Goal: Check status: Check status

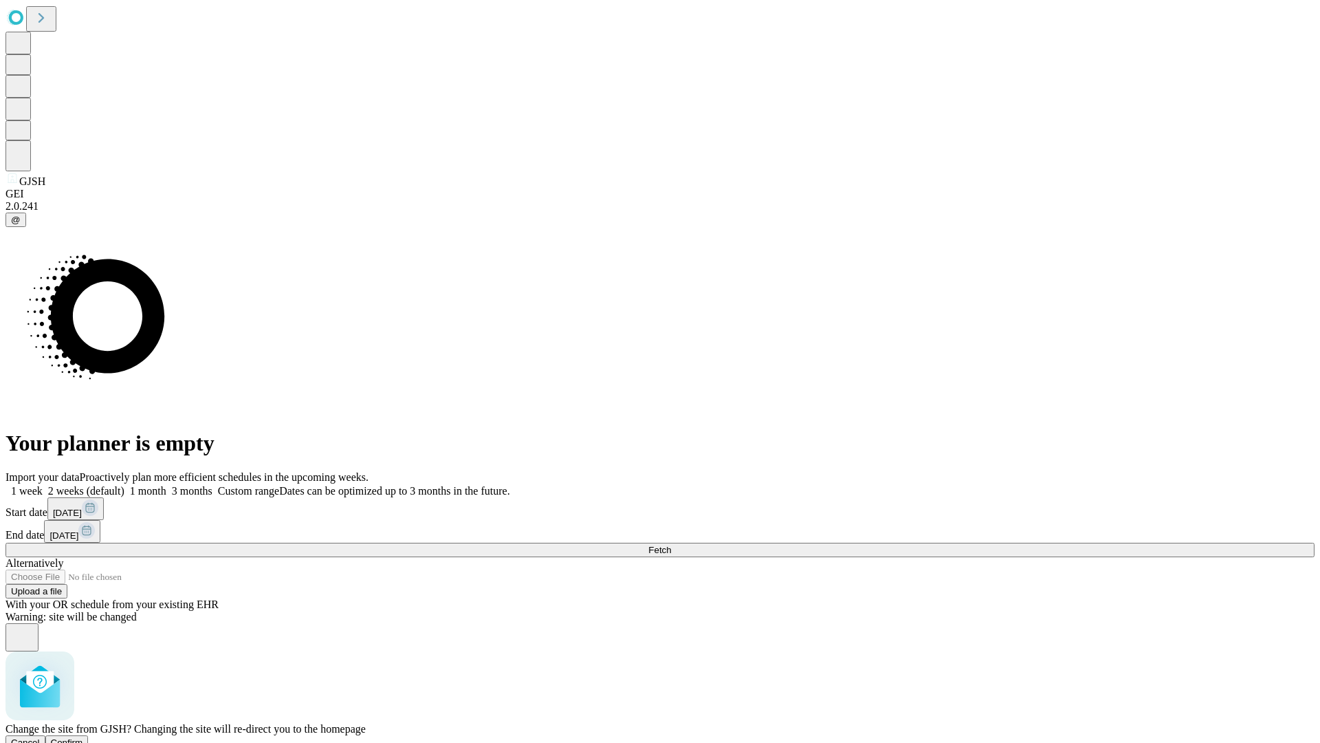
click at [83, 737] on span "Confirm" at bounding box center [67, 742] width 32 height 10
click at [43, 485] on label "1 week" at bounding box center [24, 491] width 37 height 12
click at [671, 545] on span "Fetch" at bounding box center [659, 550] width 23 height 10
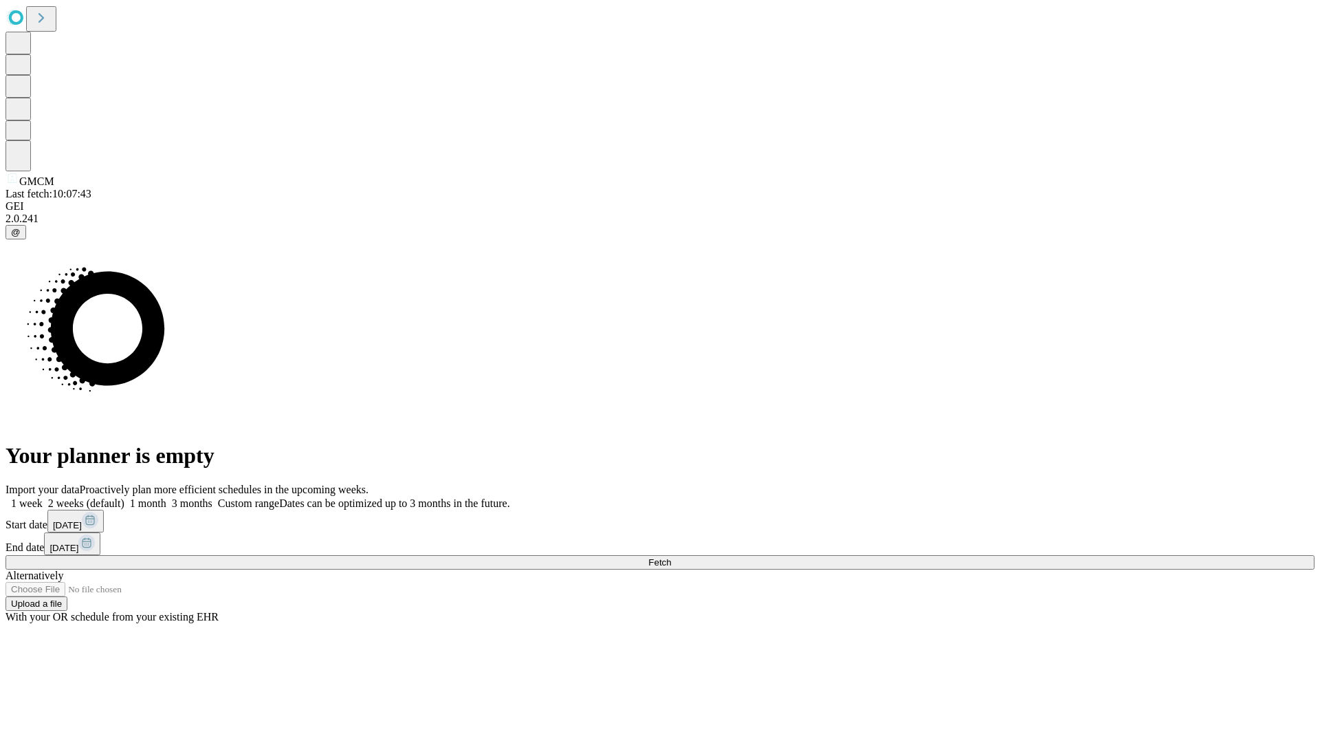
click at [671, 557] on span "Fetch" at bounding box center [659, 562] width 23 height 10
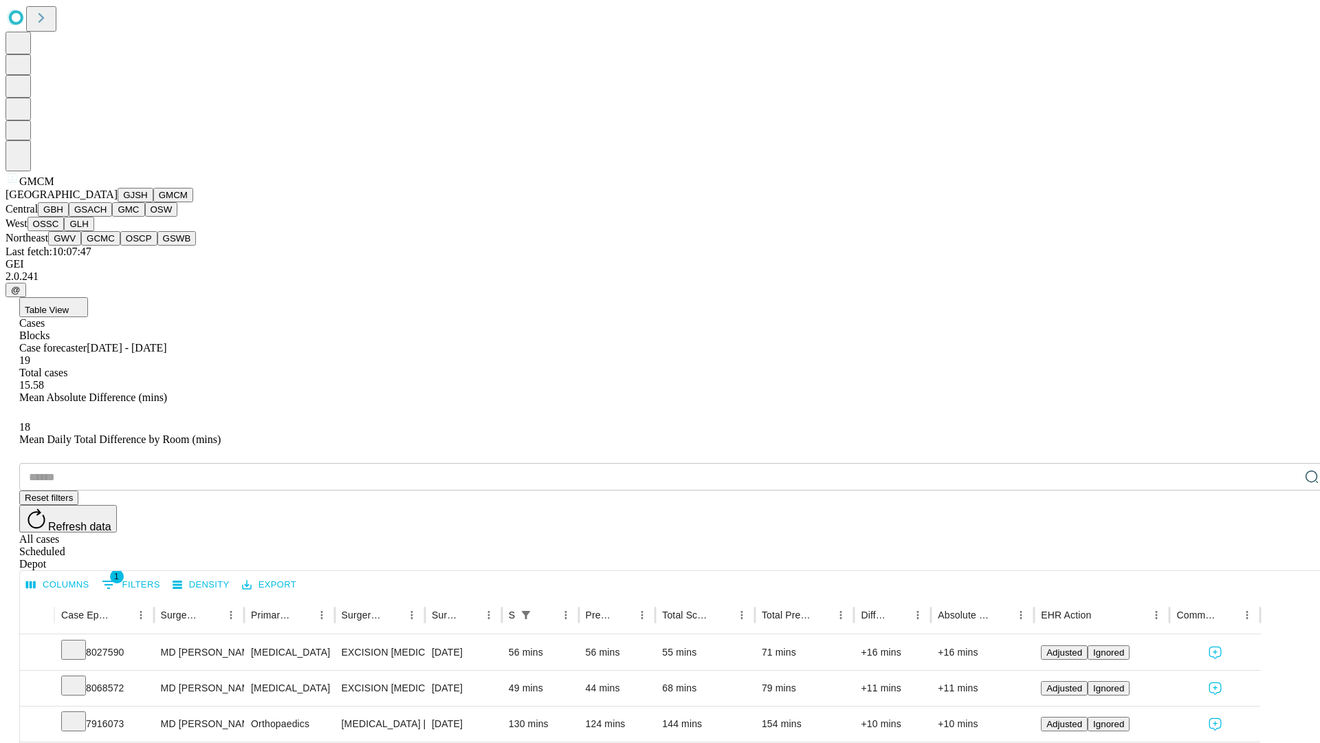
click at [69, 217] on button "GBH" at bounding box center [53, 209] width 31 height 14
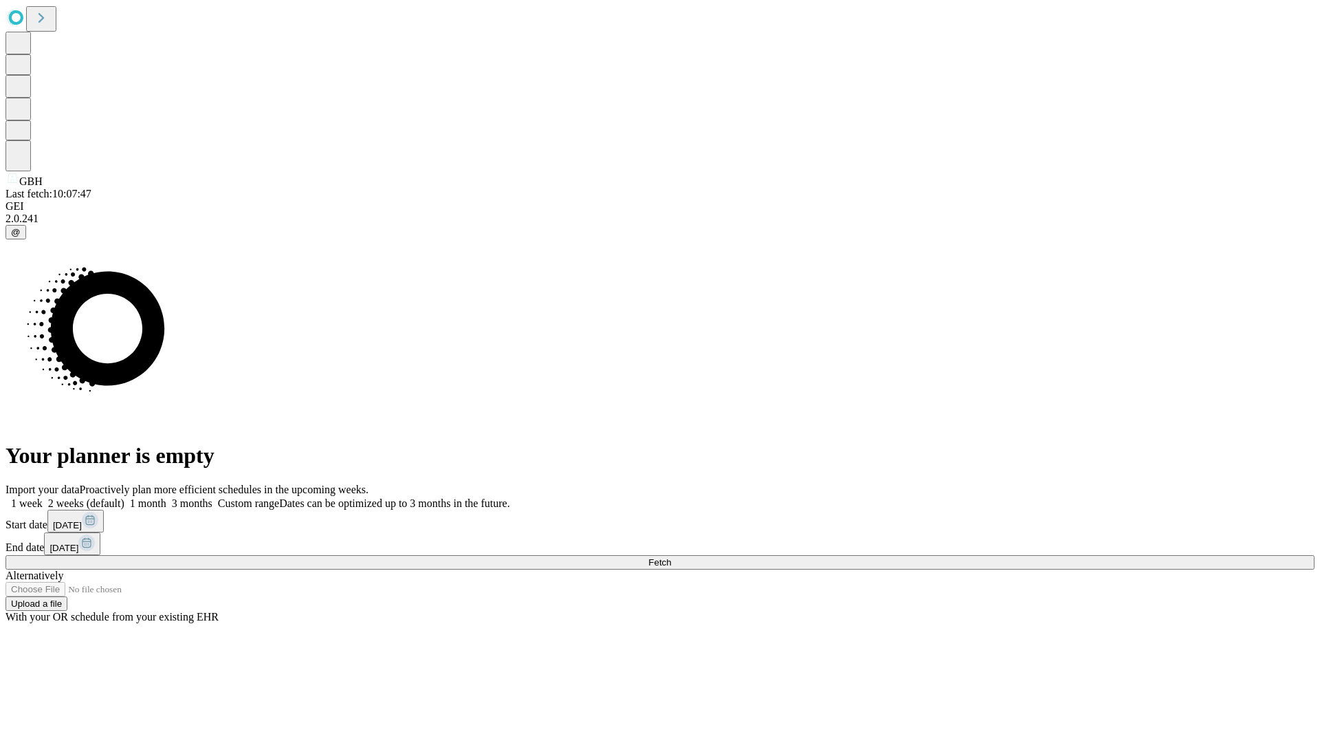
click at [43, 497] on label "1 week" at bounding box center [24, 503] width 37 height 12
click at [671, 557] on span "Fetch" at bounding box center [659, 562] width 23 height 10
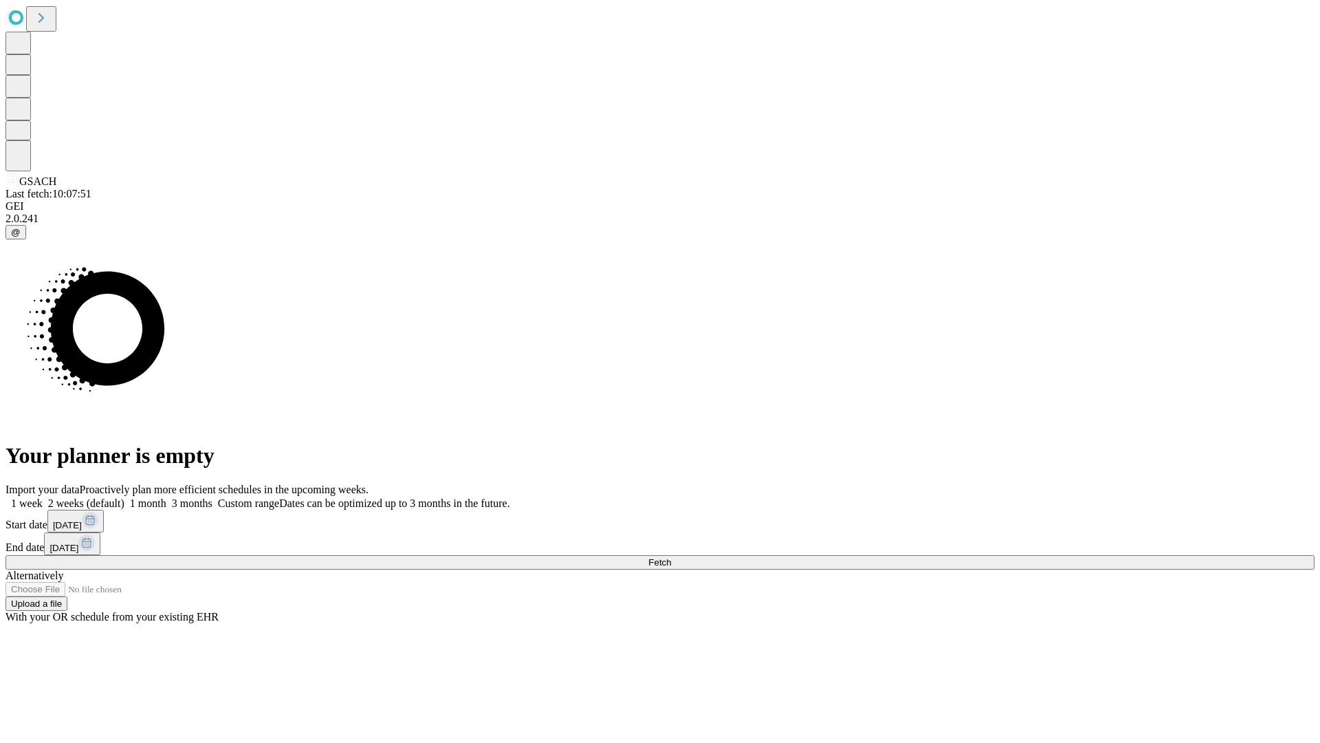
click at [43, 497] on label "1 week" at bounding box center [24, 503] width 37 height 12
click at [671, 557] on span "Fetch" at bounding box center [659, 562] width 23 height 10
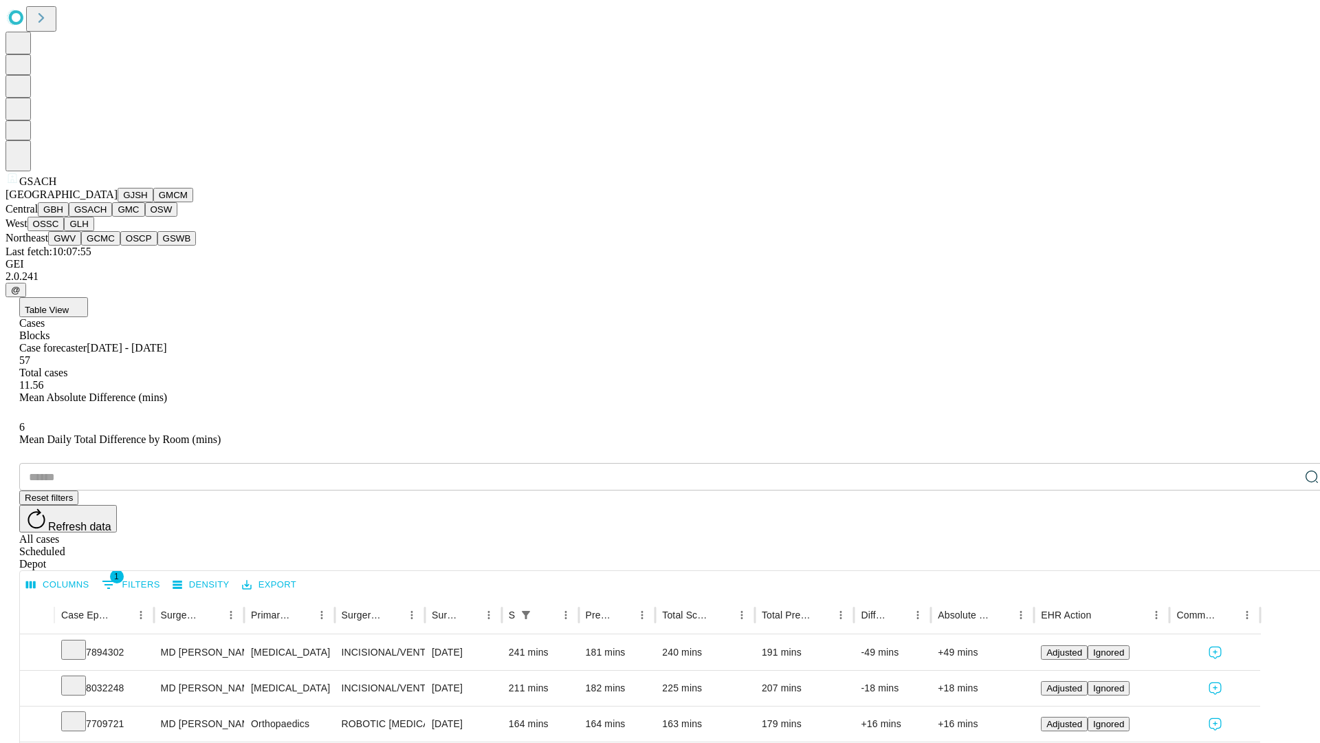
click at [112, 217] on button "GMC" at bounding box center [128, 209] width 32 height 14
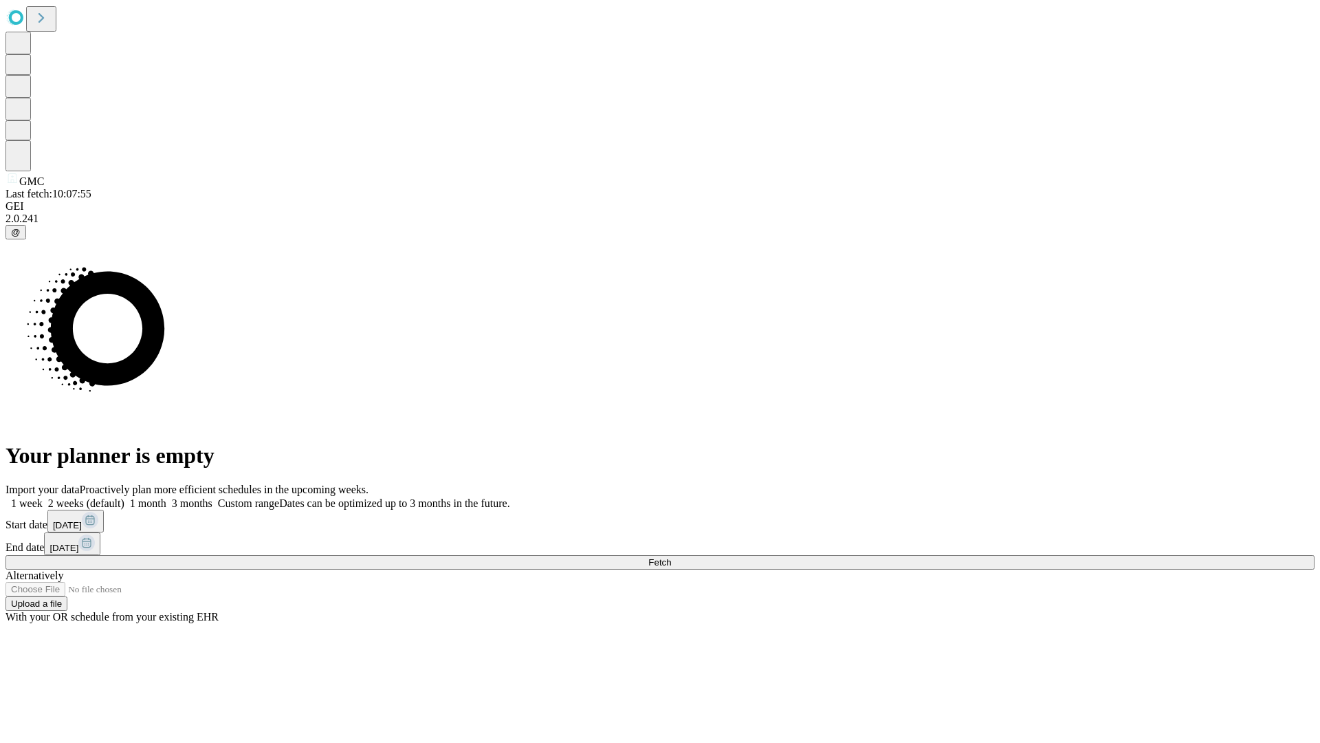
click at [43, 497] on label "1 week" at bounding box center [24, 503] width 37 height 12
click at [671, 557] on span "Fetch" at bounding box center [659, 562] width 23 height 10
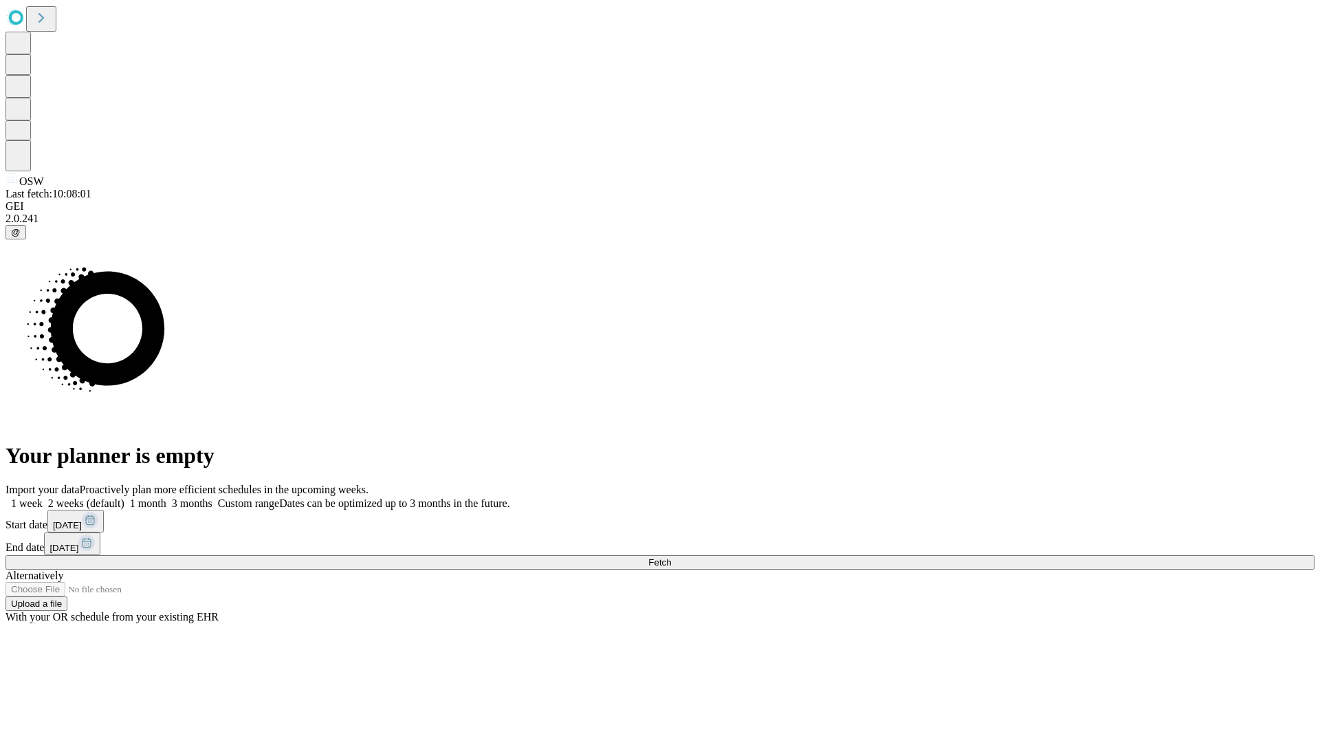
click at [43, 497] on label "1 week" at bounding box center [24, 503] width 37 height 12
click at [671, 557] on span "Fetch" at bounding box center [659, 562] width 23 height 10
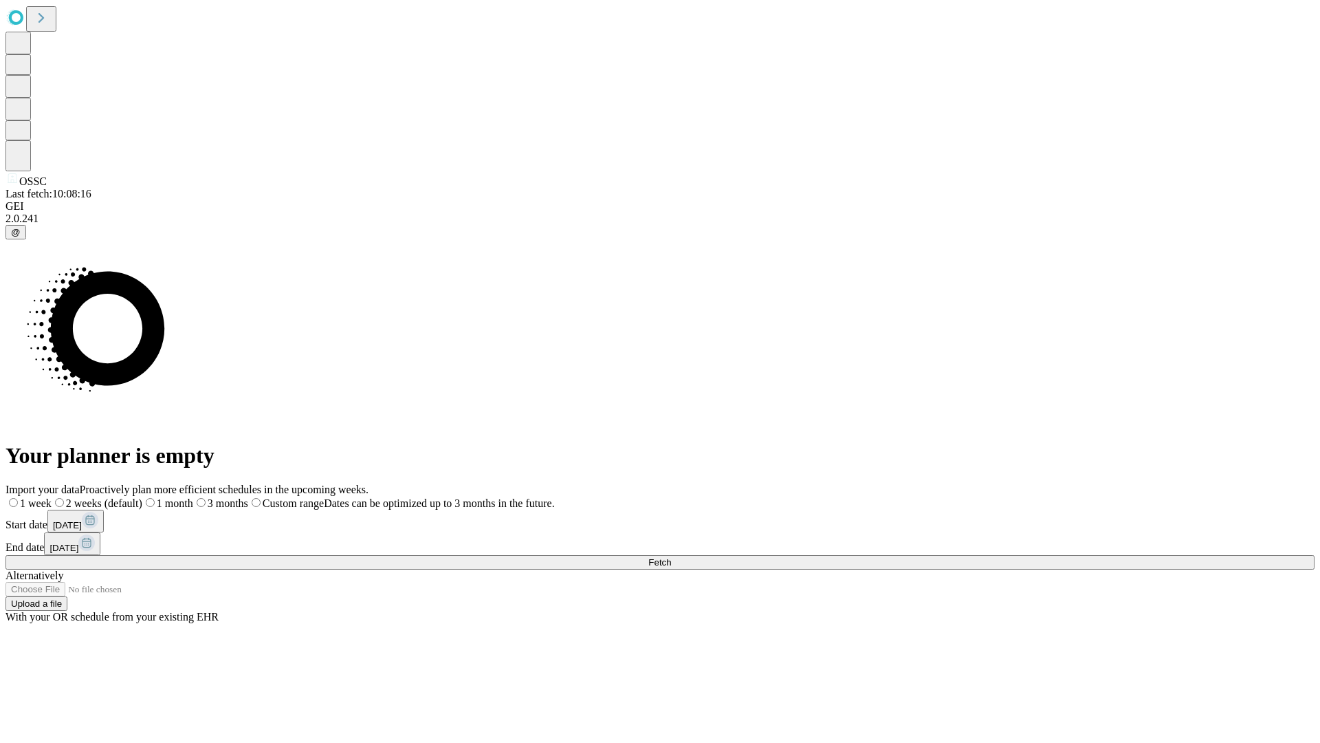
click at [671, 557] on span "Fetch" at bounding box center [659, 562] width 23 height 10
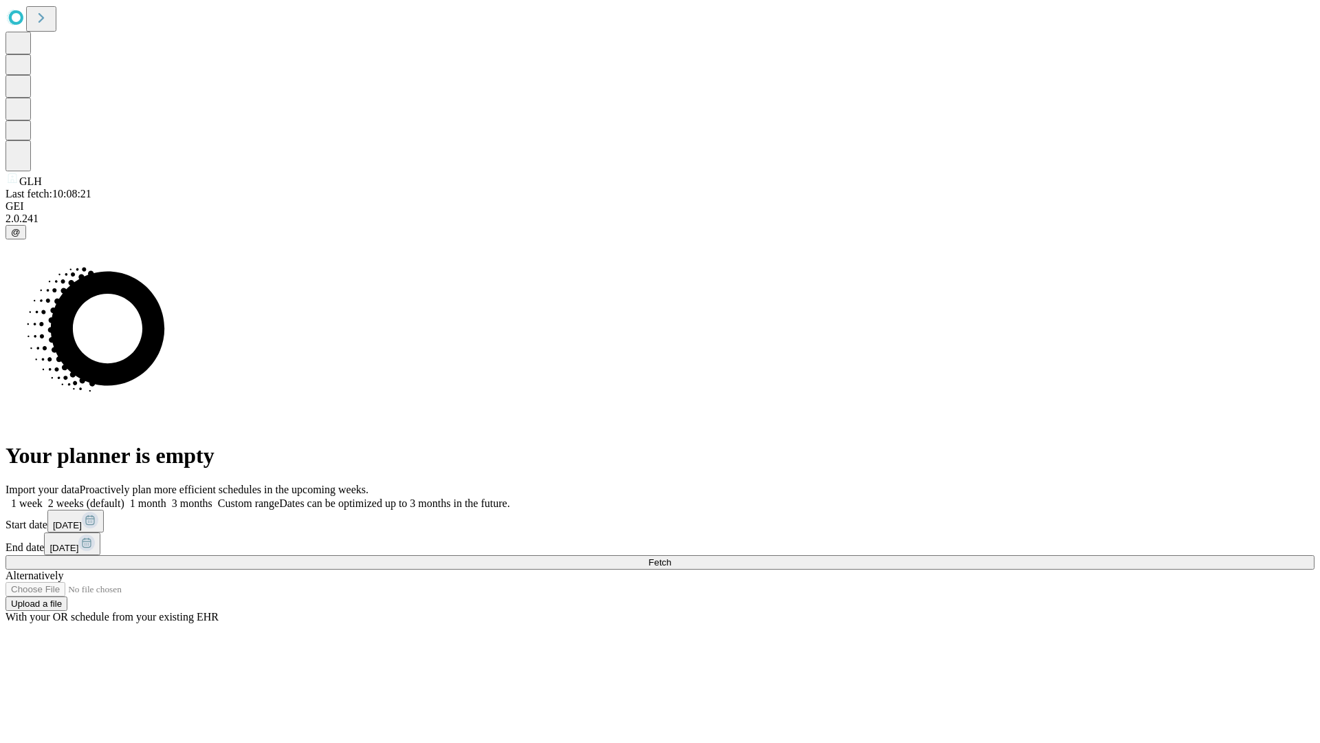
click at [43, 497] on label "1 week" at bounding box center [24, 503] width 37 height 12
click at [671, 557] on span "Fetch" at bounding box center [659, 562] width 23 height 10
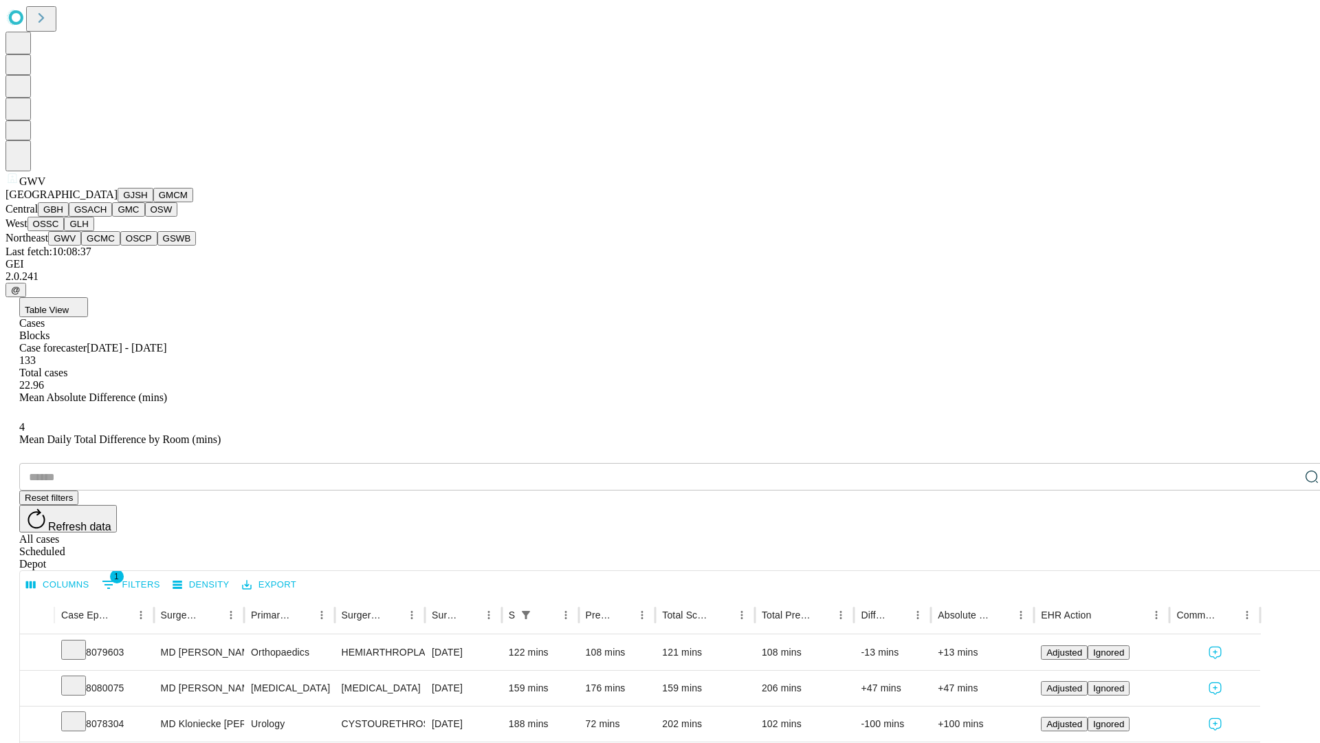
click at [107, 245] on button "GCMC" at bounding box center [100, 238] width 39 height 14
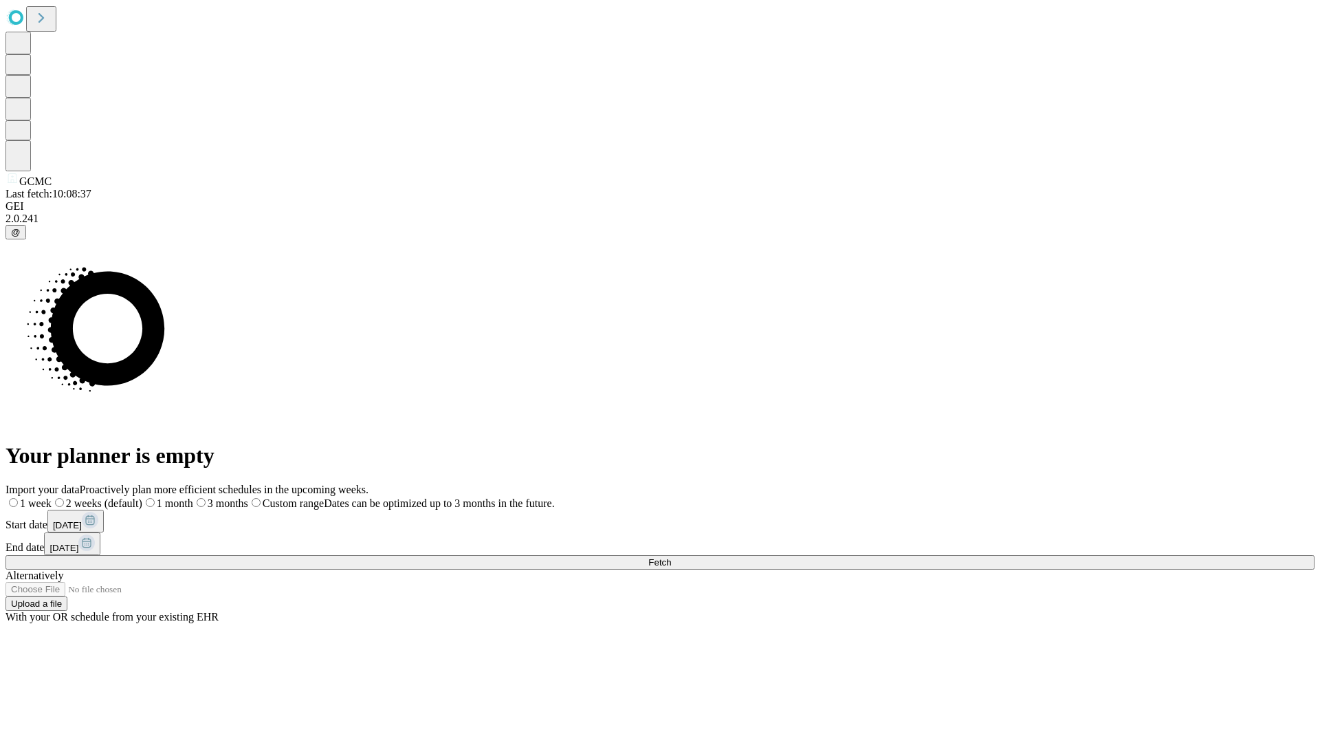
click at [52, 497] on label "1 week" at bounding box center [29, 503] width 46 height 12
click at [671, 557] on span "Fetch" at bounding box center [659, 562] width 23 height 10
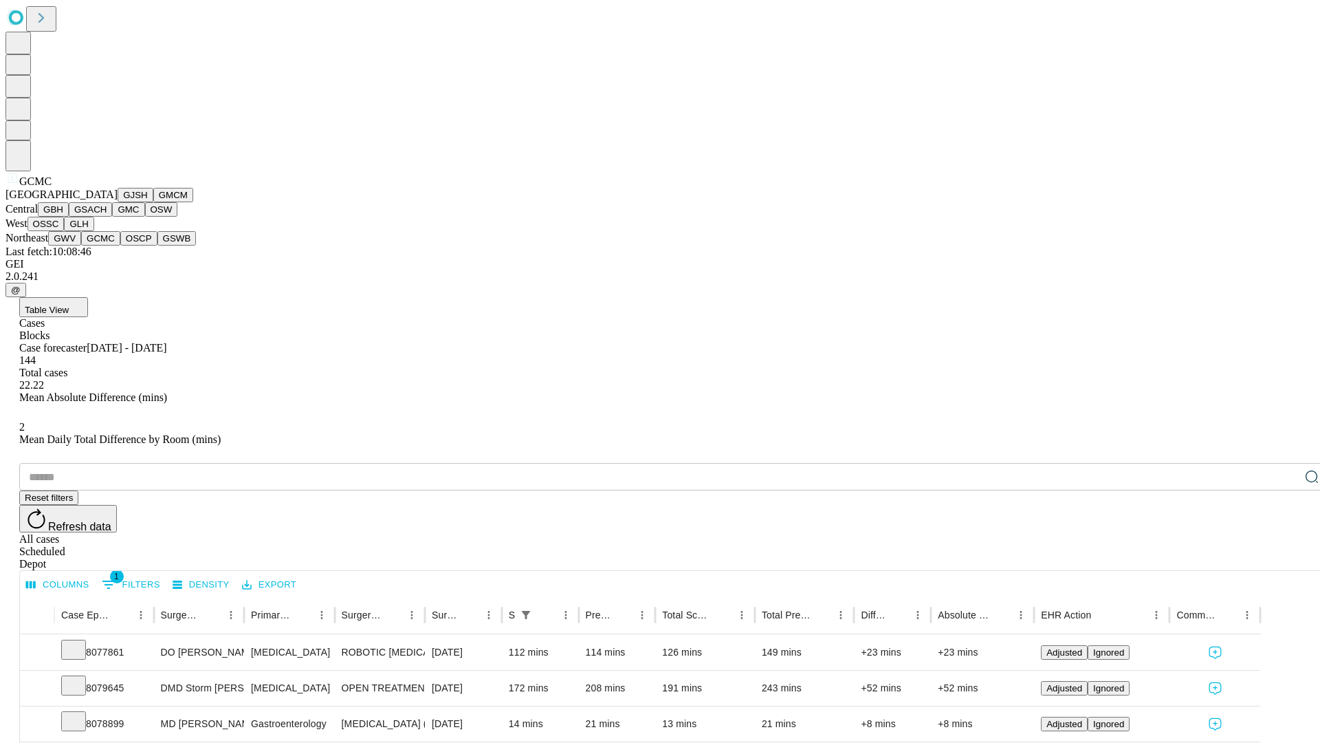
click at [120, 245] on button "OSCP" at bounding box center [138, 238] width 37 height 14
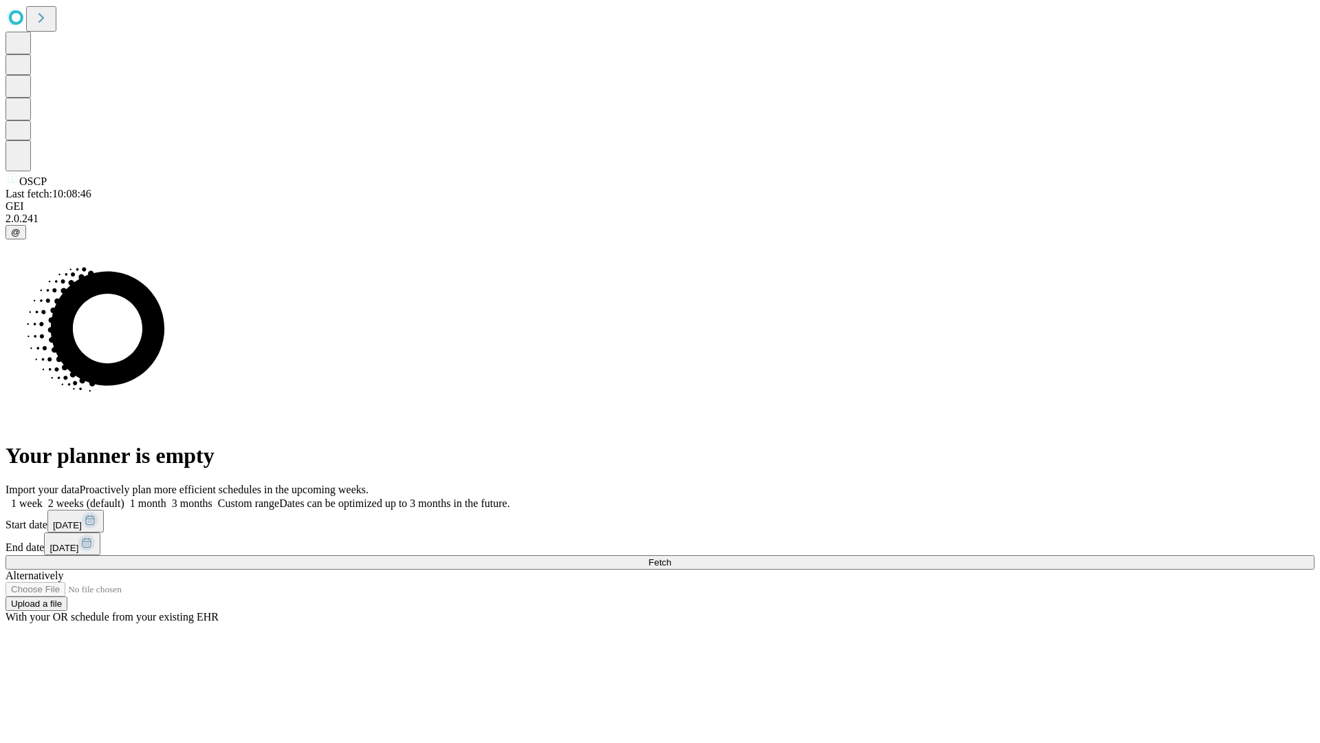
click at [43, 497] on label "1 week" at bounding box center [24, 503] width 37 height 12
click at [671, 557] on span "Fetch" at bounding box center [659, 562] width 23 height 10
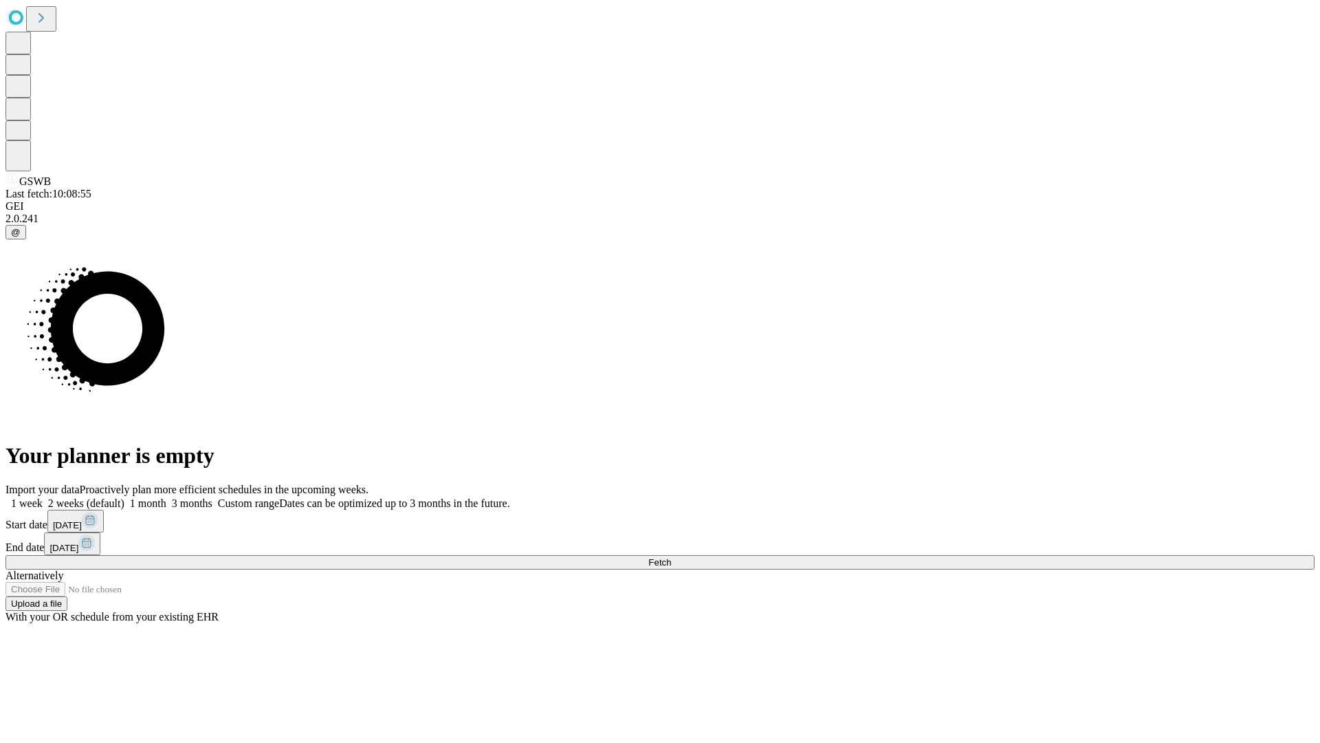
click at [671, 557] on span "Fetch" at bounding box center [659, 562] width 23 height 10
